Goal: Register for event/course

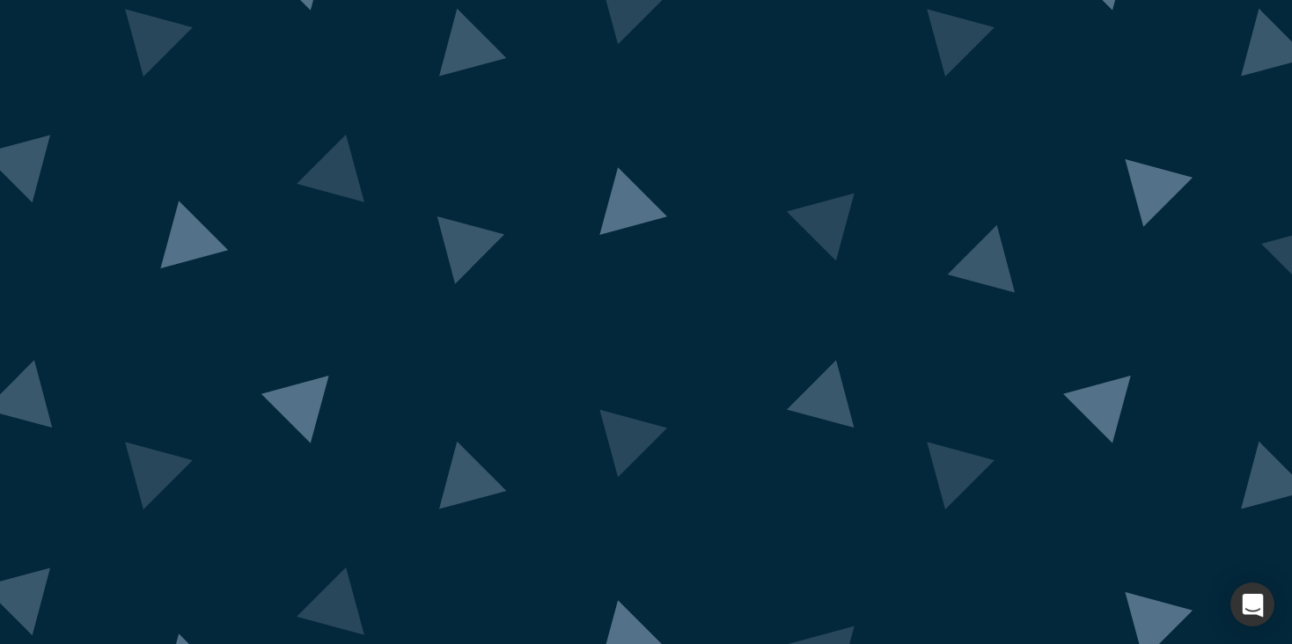
scroll to position [144, 0]
